Goal: Information Seeking & Learning: Learn about a topic

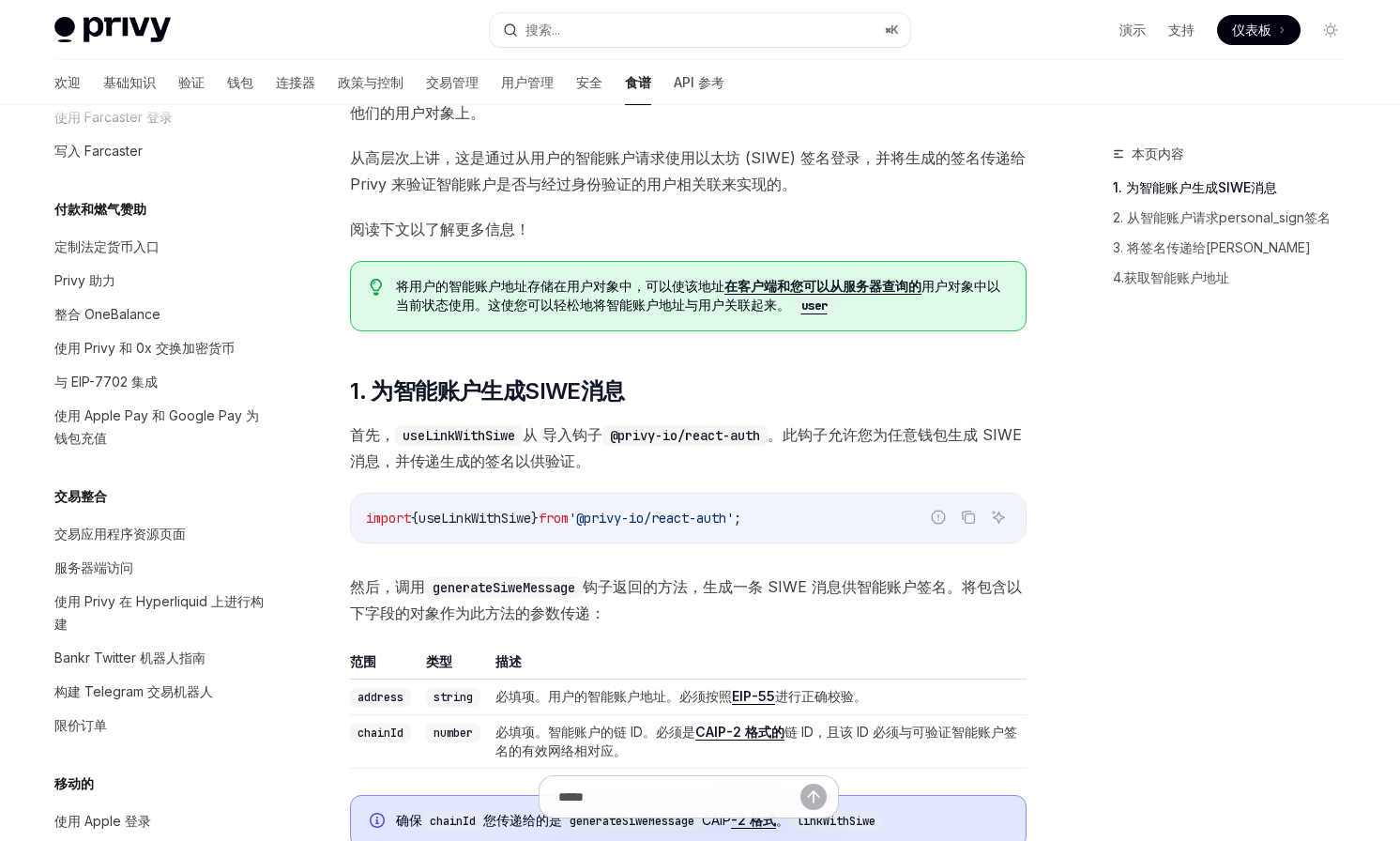
scroll to position [1350, 0]
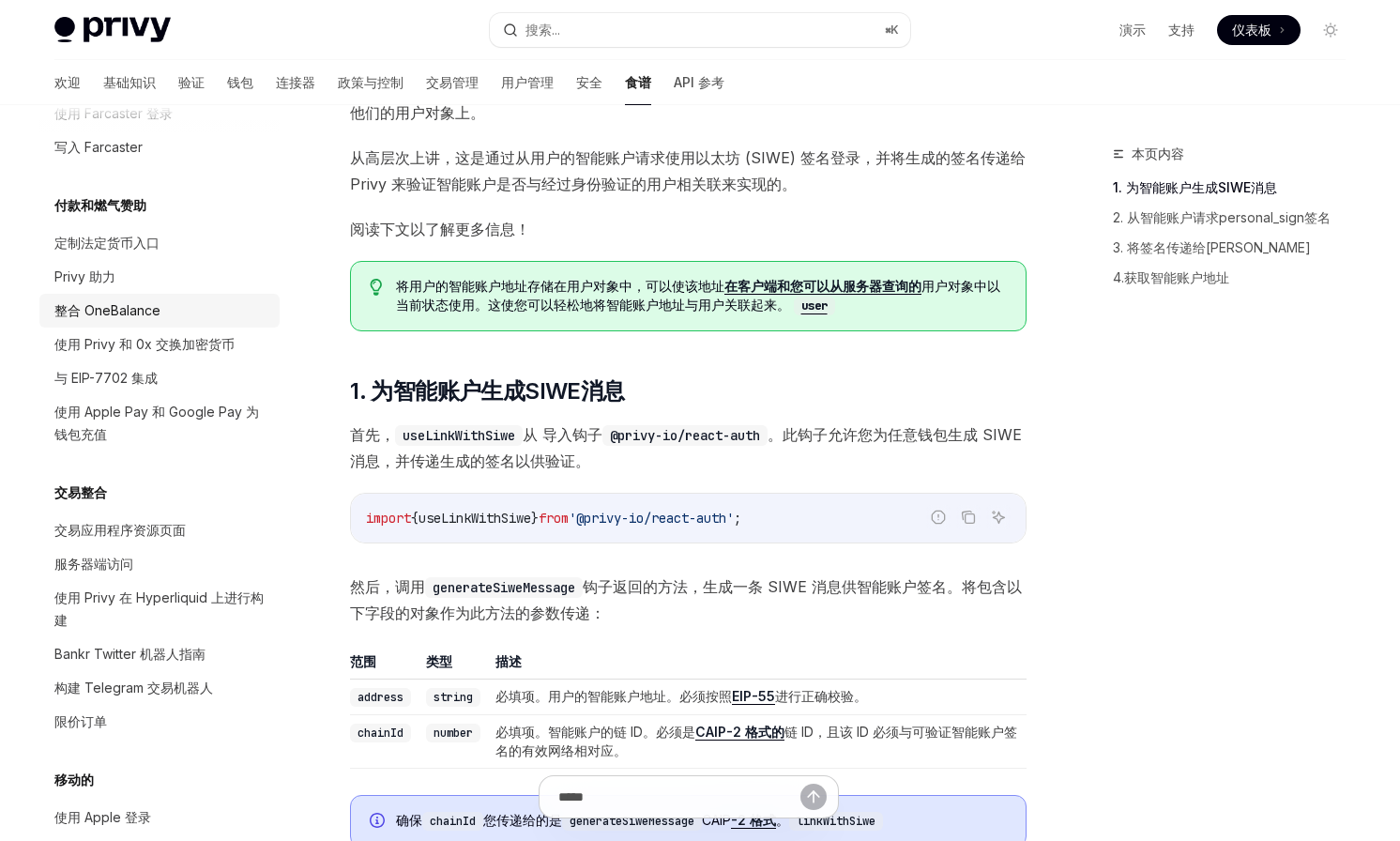
click at [132, 312] on font "整合 OneBalance" at bounding box center [107, 311] width 106 height 16
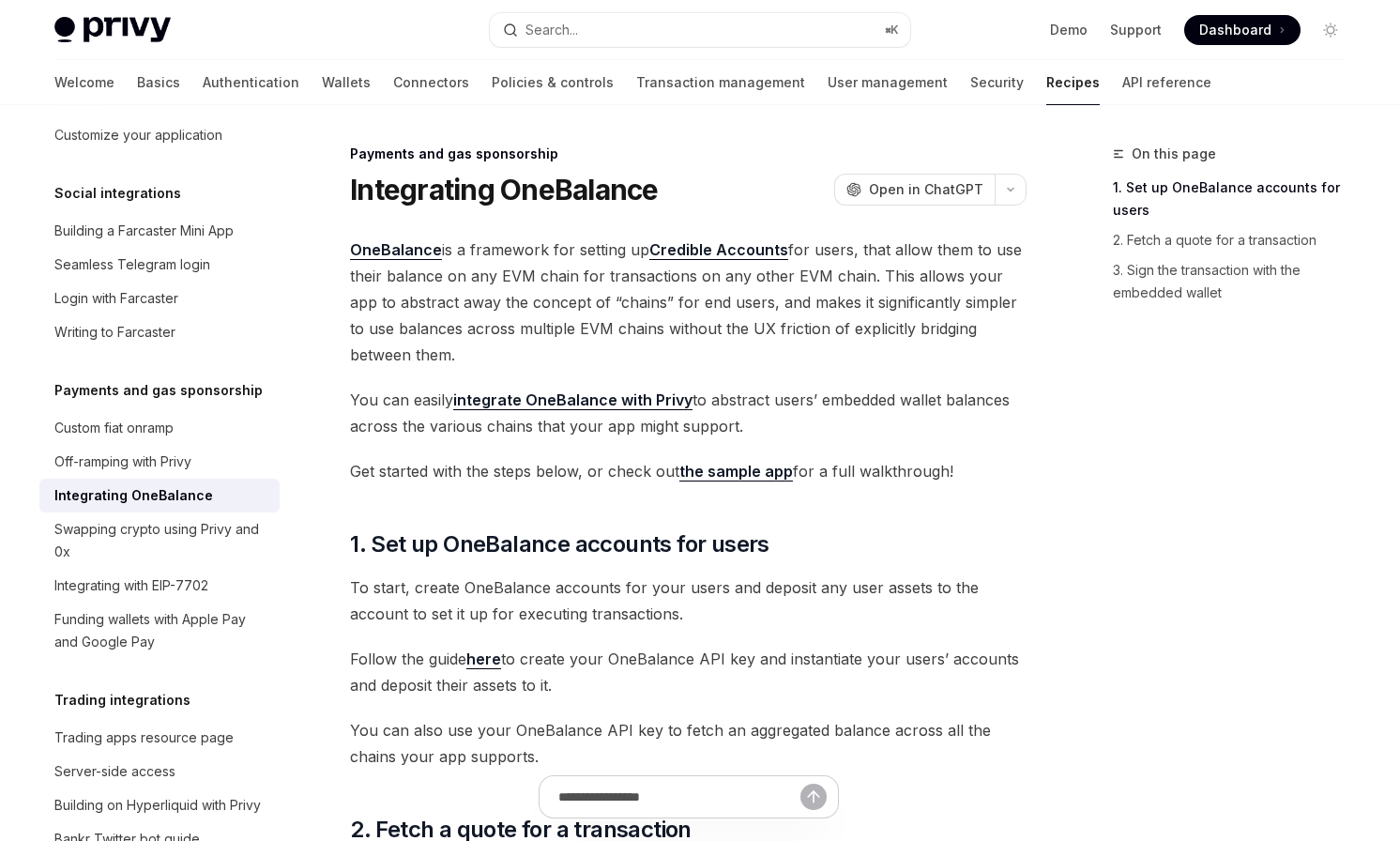
scroll to position [1189, 0]
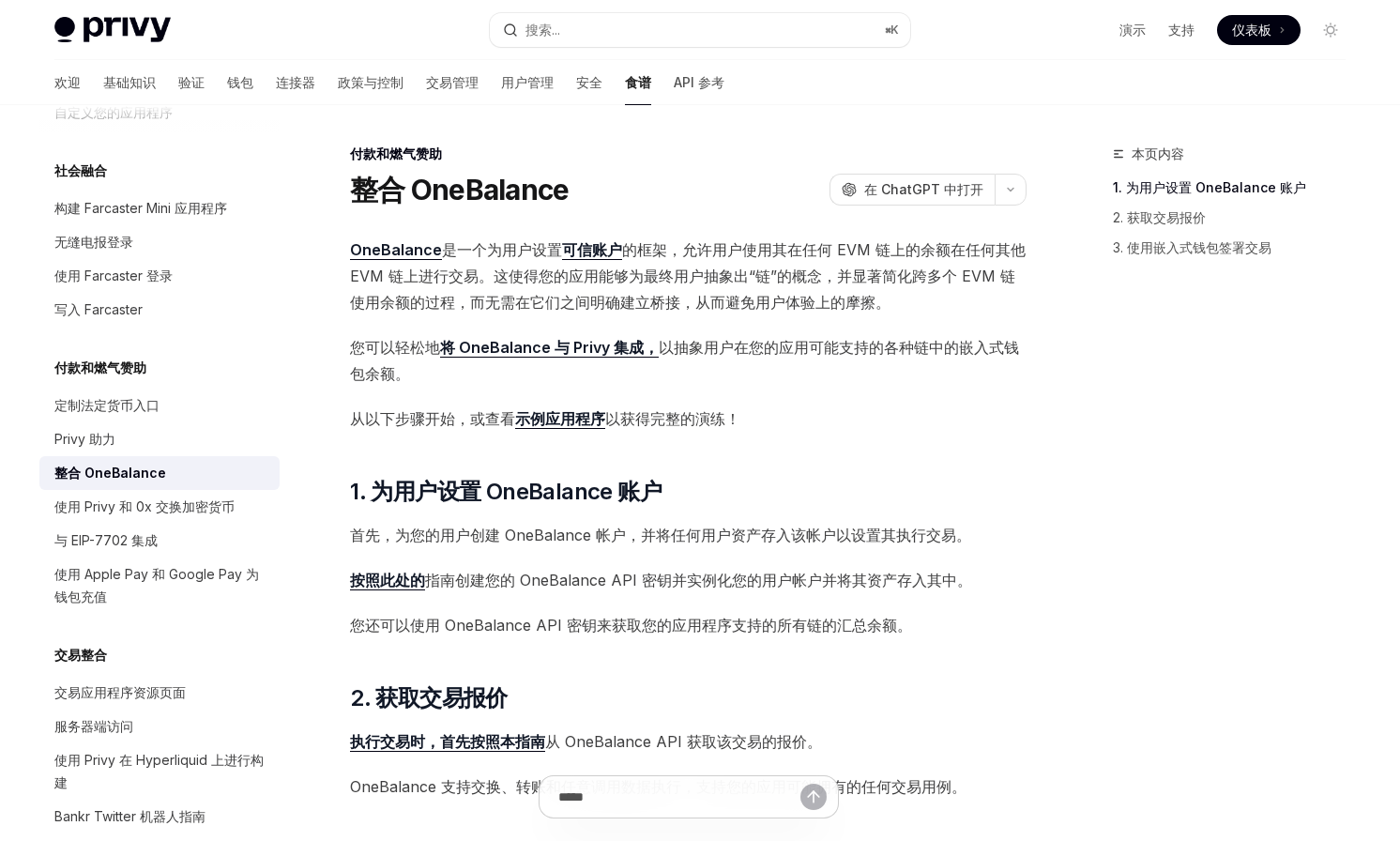
click at [417, 246] on font "OneBalance" at bounding box center [395, 250] width 92 height 19
click at [513, 189] on font "整合 OneBalance" at bounding box center [458, 190] width 219 height 34
copy font "OneBalance"
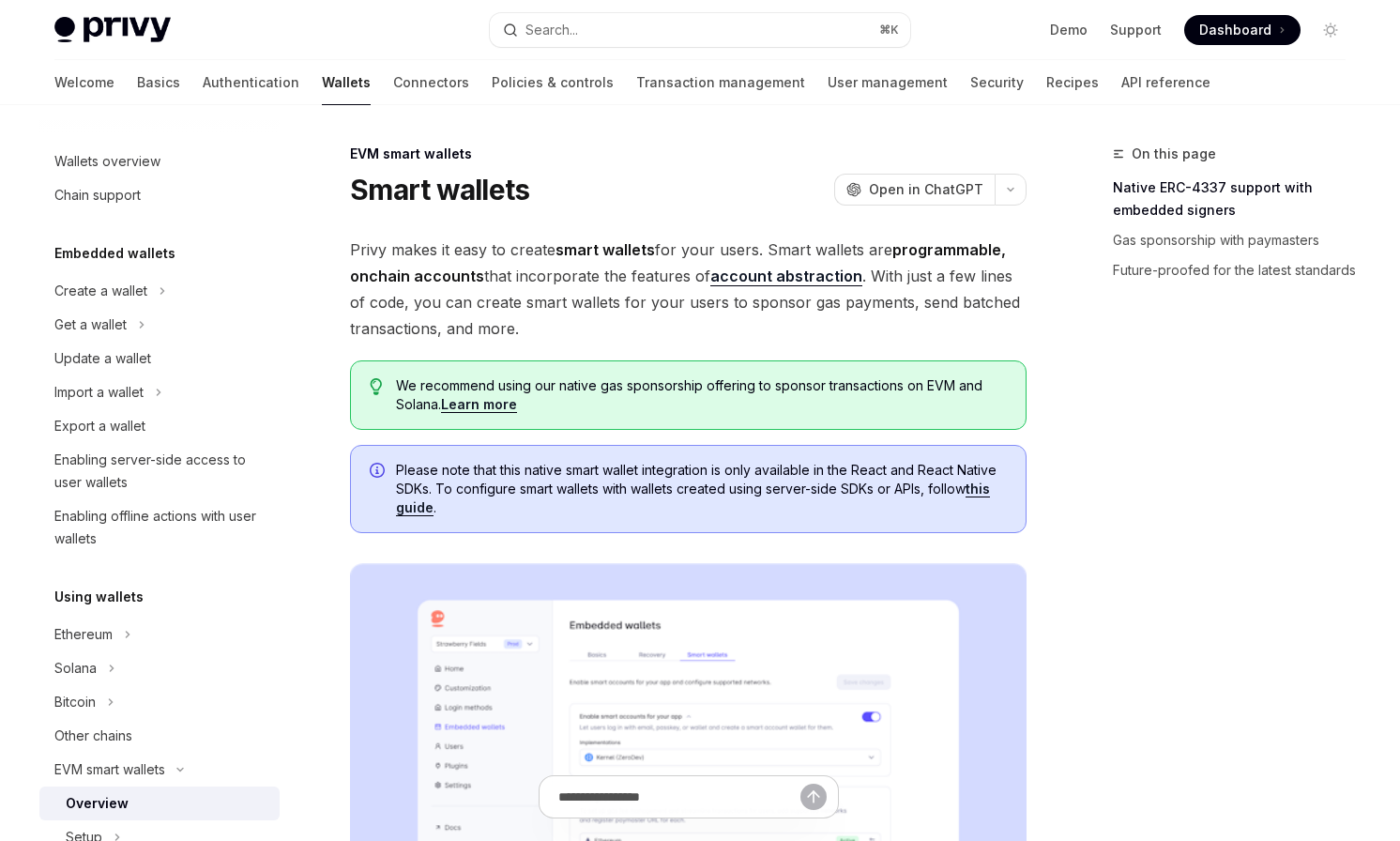
scroll to position [1211, 0]
